Goal: Information Seeking & Learning: Find specific page/section

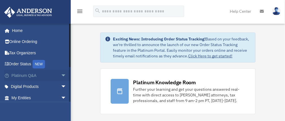
click at [61, 75] on span "arrow_drop_down" at bounding box center [66, 76] width 11 height 12
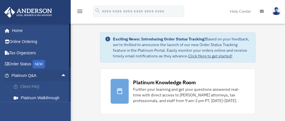
click at [31, 87] on link "Client FAQ" at bounding box center [41, 86] width 67 height 11
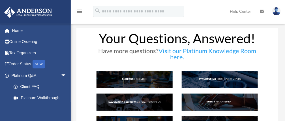
click at [276, 12] on img at bounding box center [276, 11] width 8 height 8
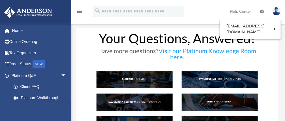
click at [275, 11] on img at bounding box center [276, 11] width 8 height 8
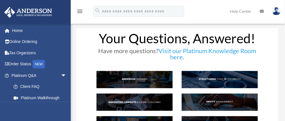
drag, startPoint x: 275, startPoint y: 11, endPoint x: 203, endPoint y: 10, distance: 72.3
click at [203, 10] on div "menu search Site Menu add cuttingthroughwordillusions@gmail.com My Profile Rese…" at bounding box center [142, 13] width 276 height 19
click at [262, 10] on icon at bounding box center [261, 11] width 4 height 4
